Goal: Check status: Check status

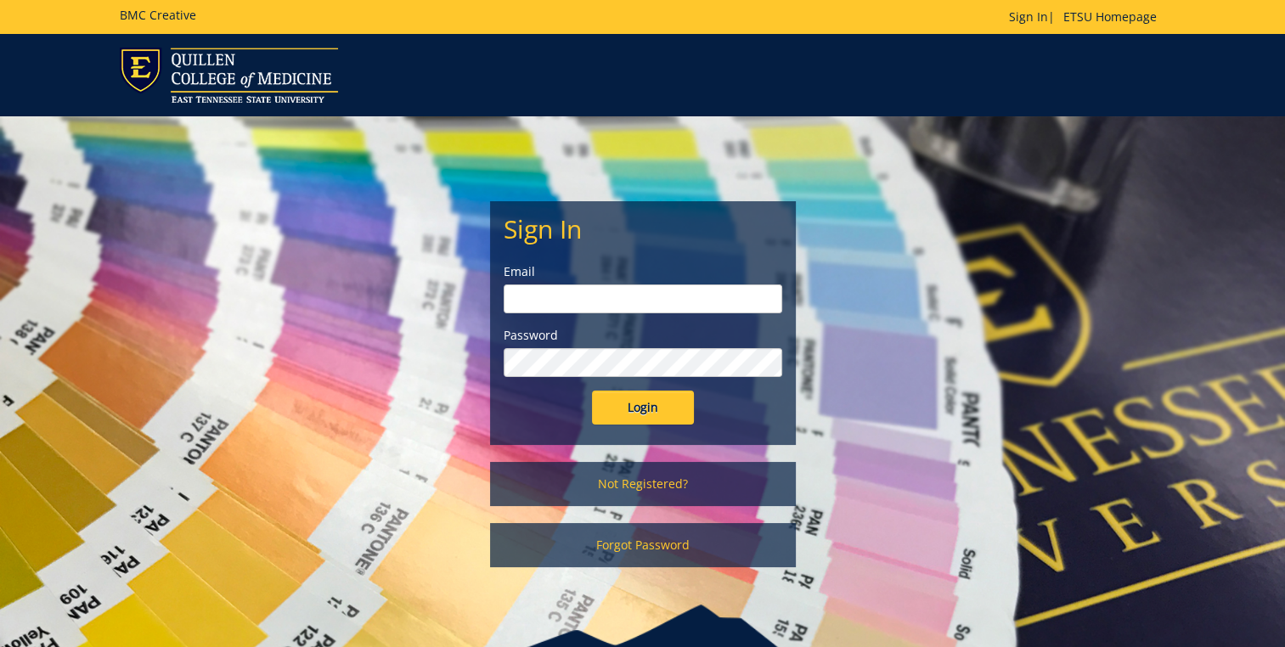
click at [536, 297] on input "email" at bounding box center [643, 298] width 279 height 29
type input "dixonhg@etsu.edu"
click at [656, 414] on input "Login" at bounding box center [643, 408] width 102 height 34
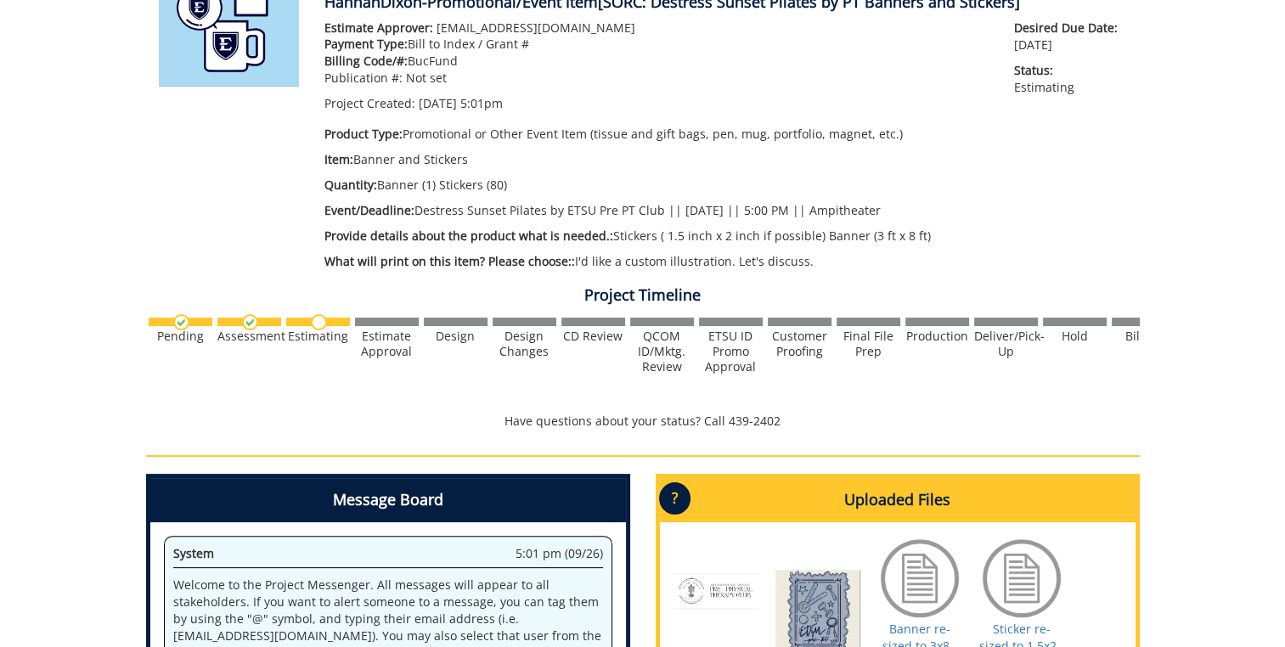
scroll to position [272, 0]
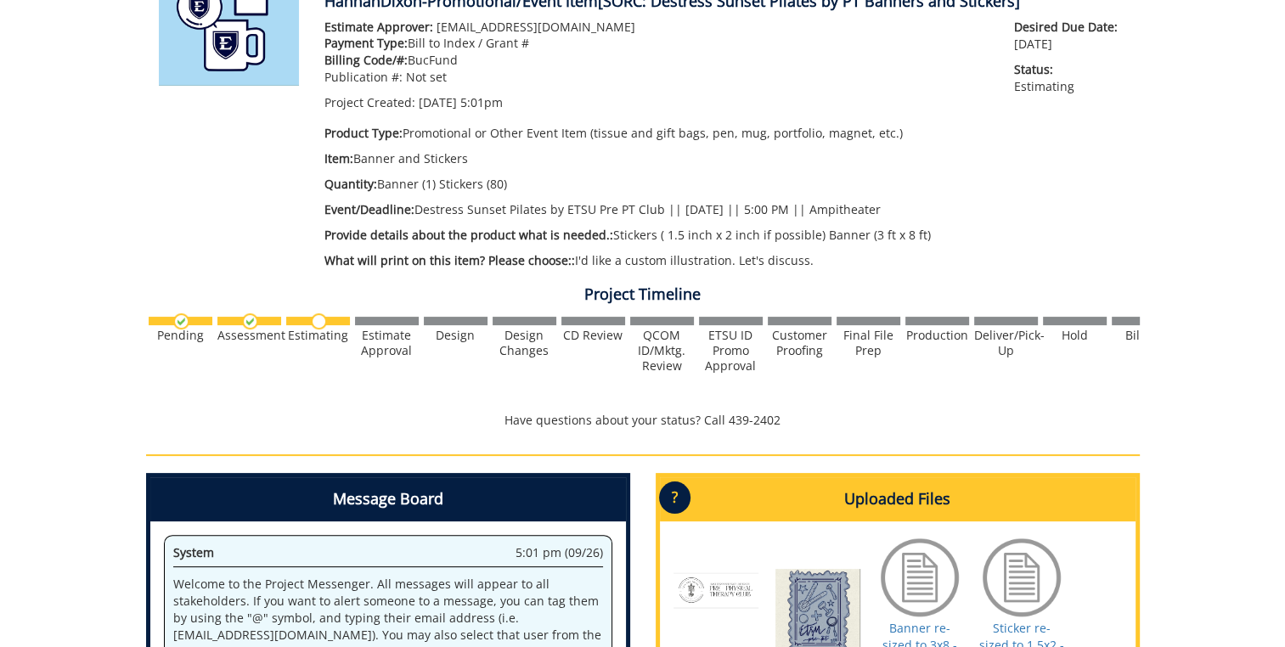
click at [319, 322] on img at bounding box center [319, 321] width 16 height 16
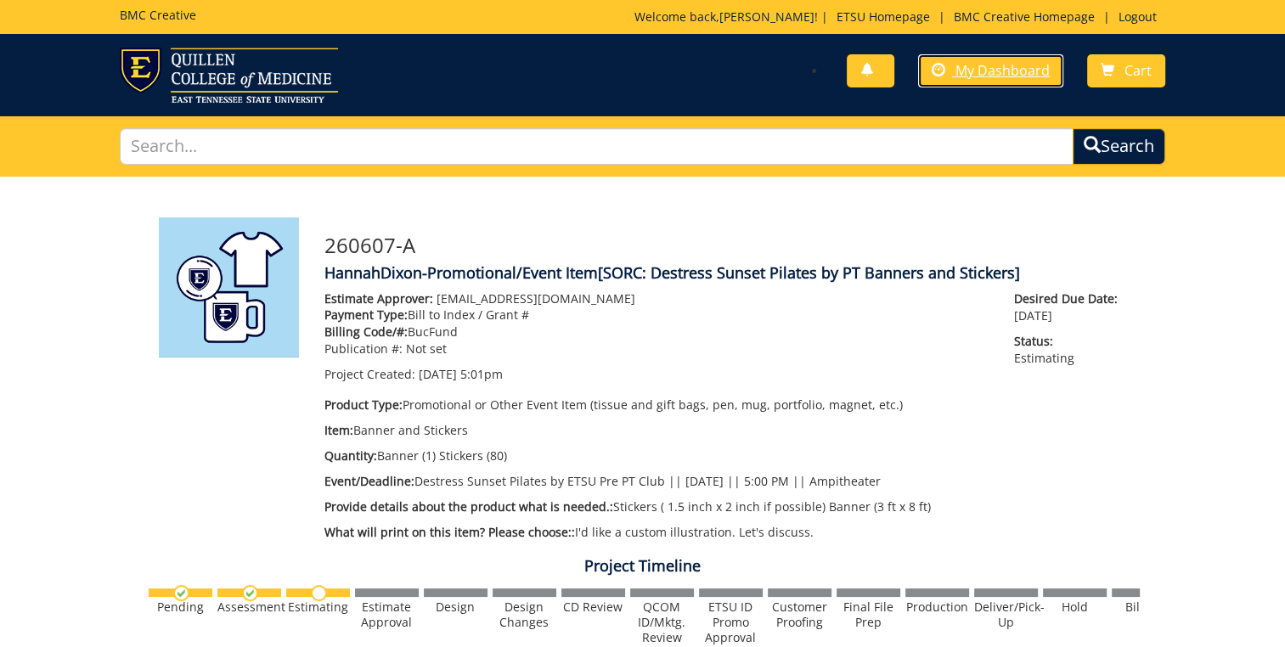
click at [954, 73] on link "My Dashboard" at bounding box center [990, 70] width 145 height 33
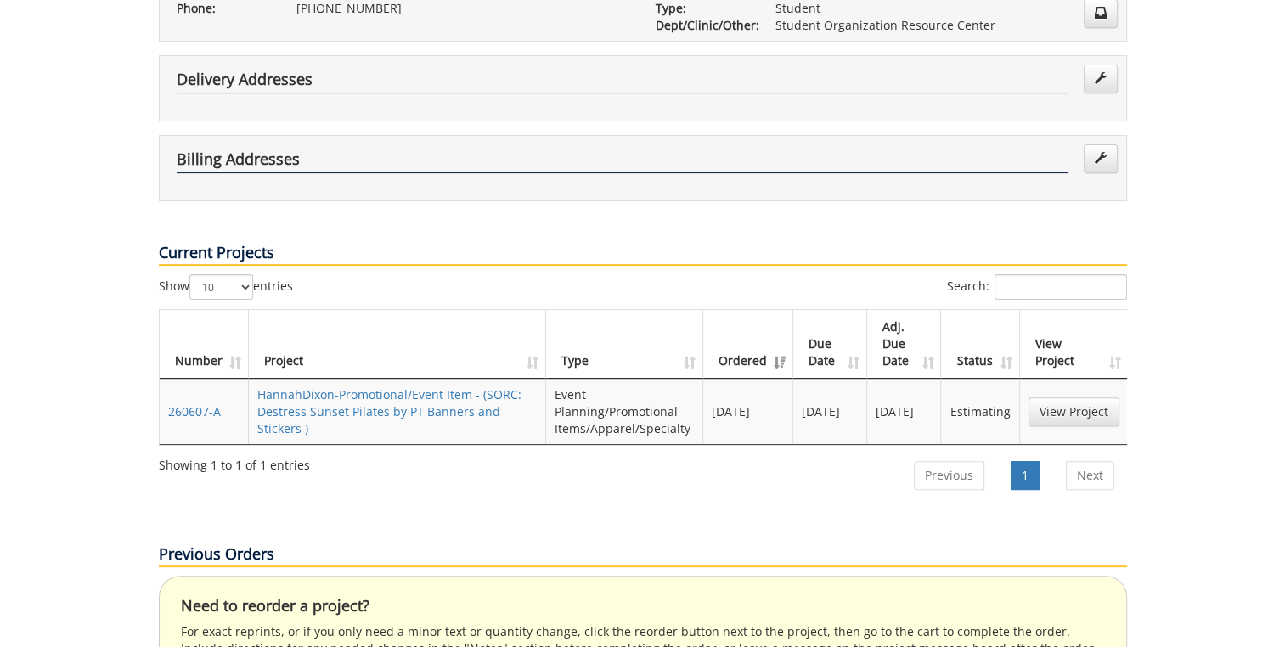
scroll to position [418, 0]
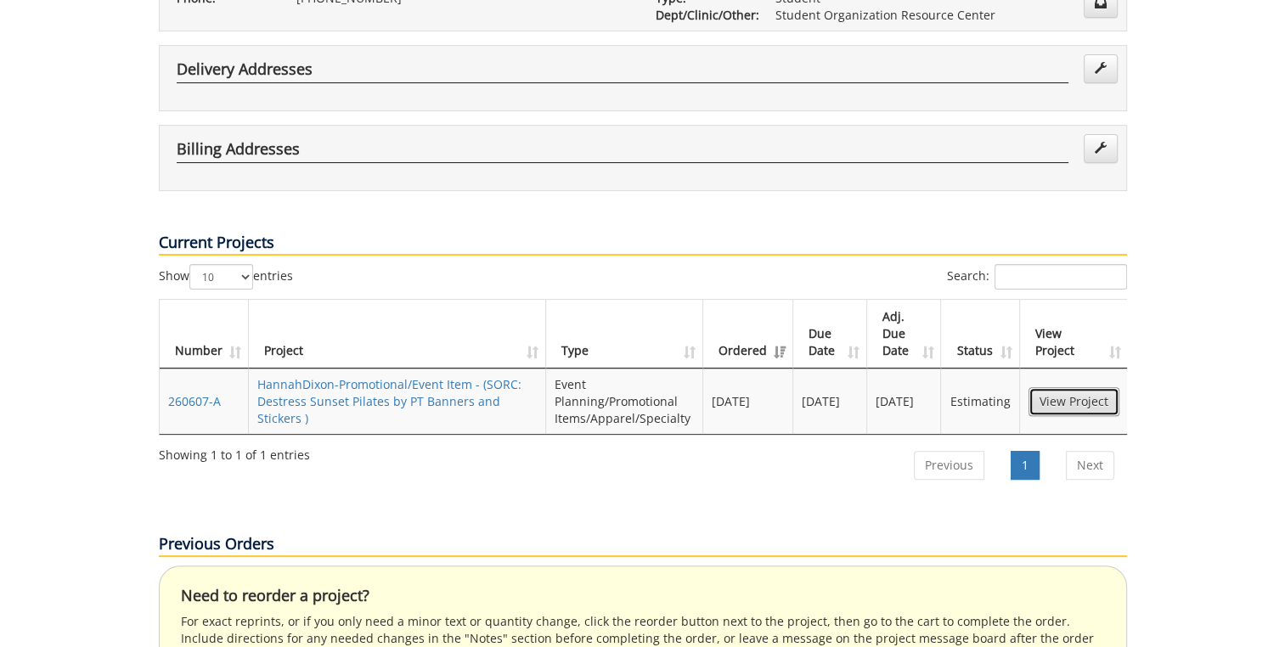
click at [1090, 387] on link "View Project" at bounding box center [1073, 401] width 91 height 29
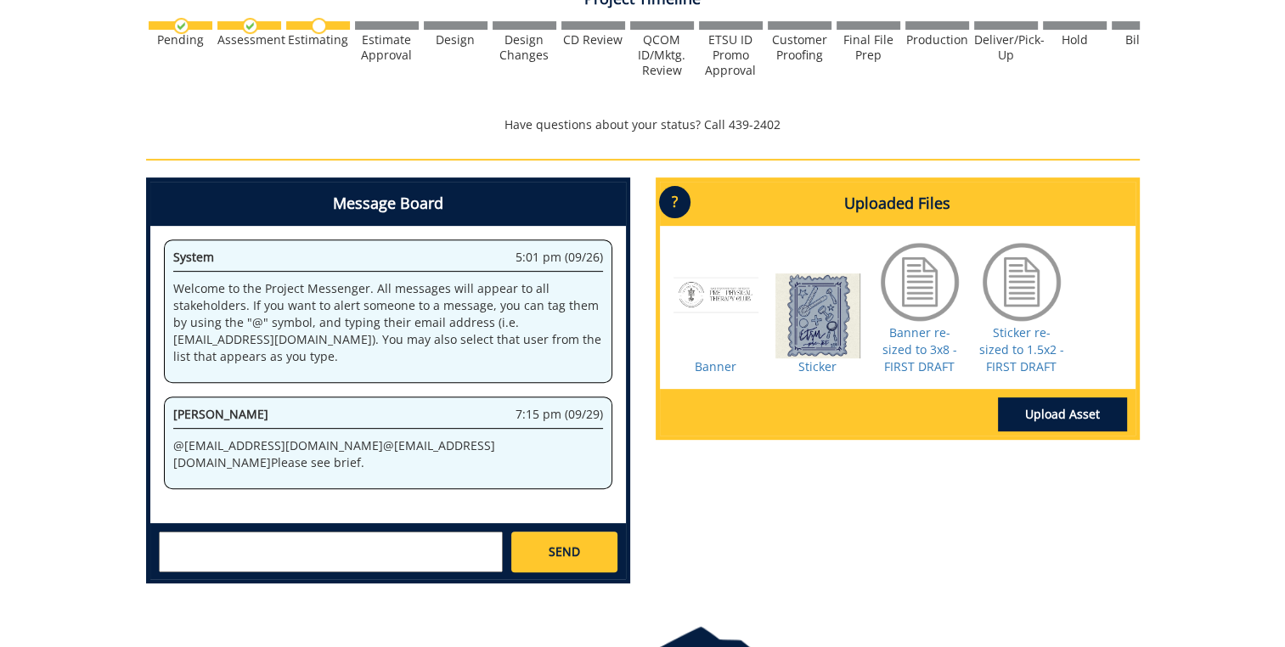
scroll to position [569, 0]
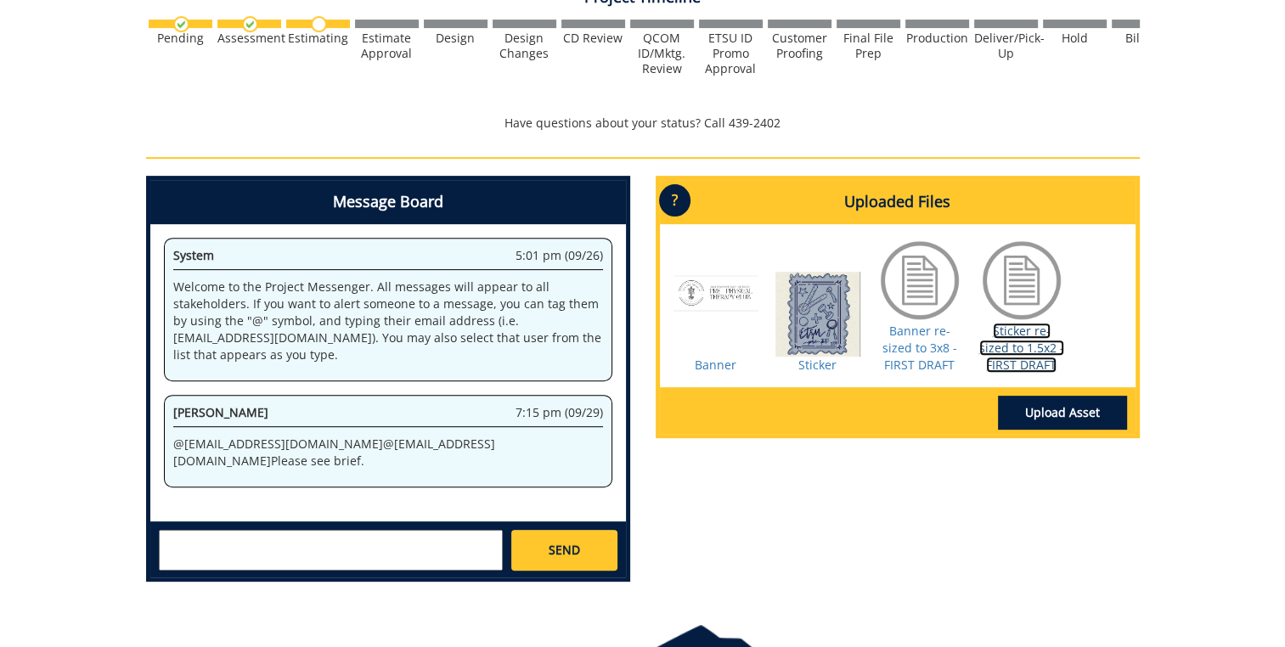
click at [1020, 364] on link "Sticker re-sized to 1.5x2 - FIRST DRAFT" at bounding box center [1021, 348] width 85 height 50
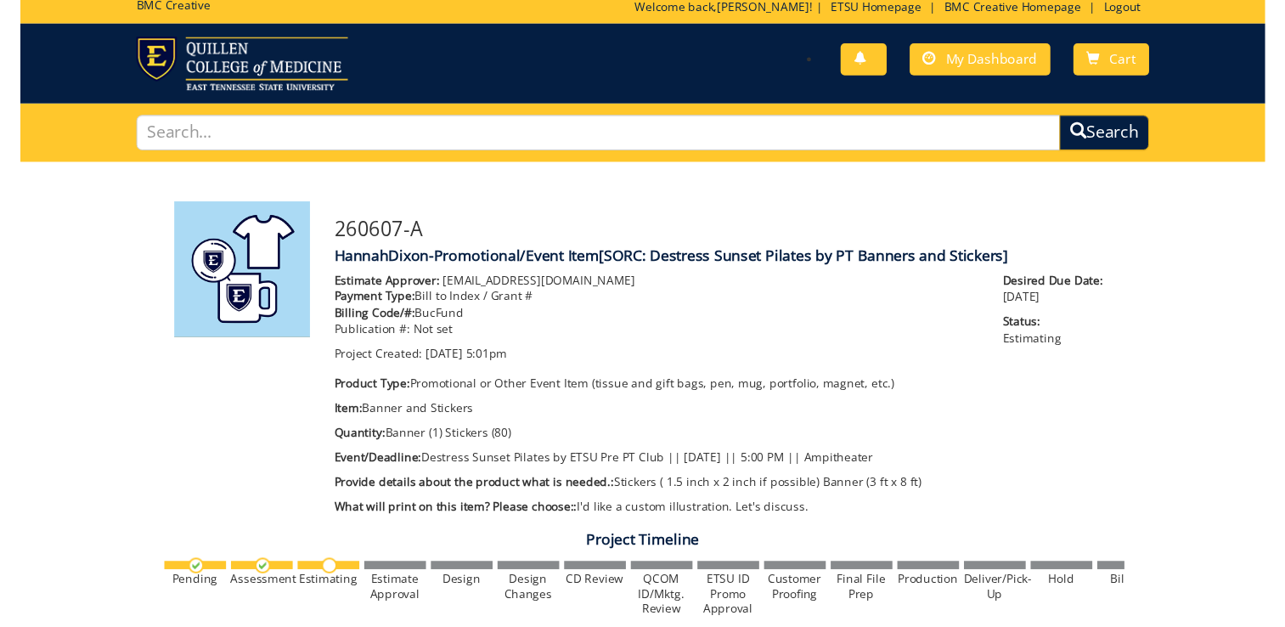
scroll to position [0, 0]
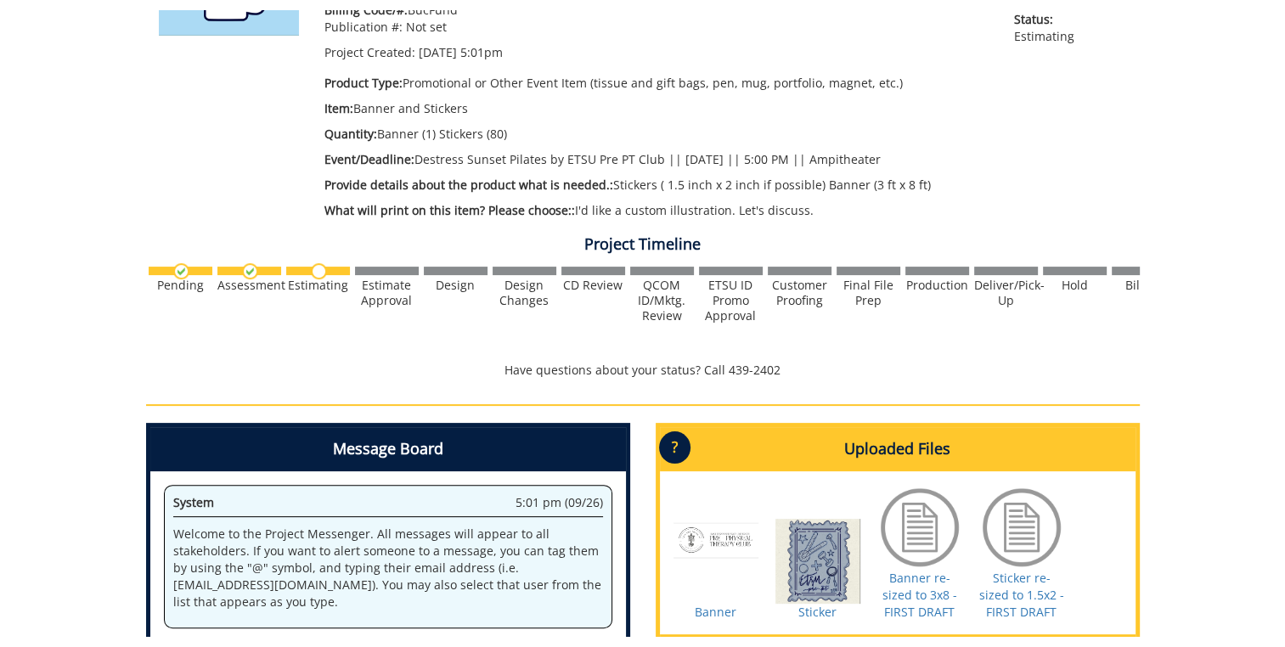
scroll to position [0, 161]
